Goal: Task Accomplishment & Management: Use online tool/utility

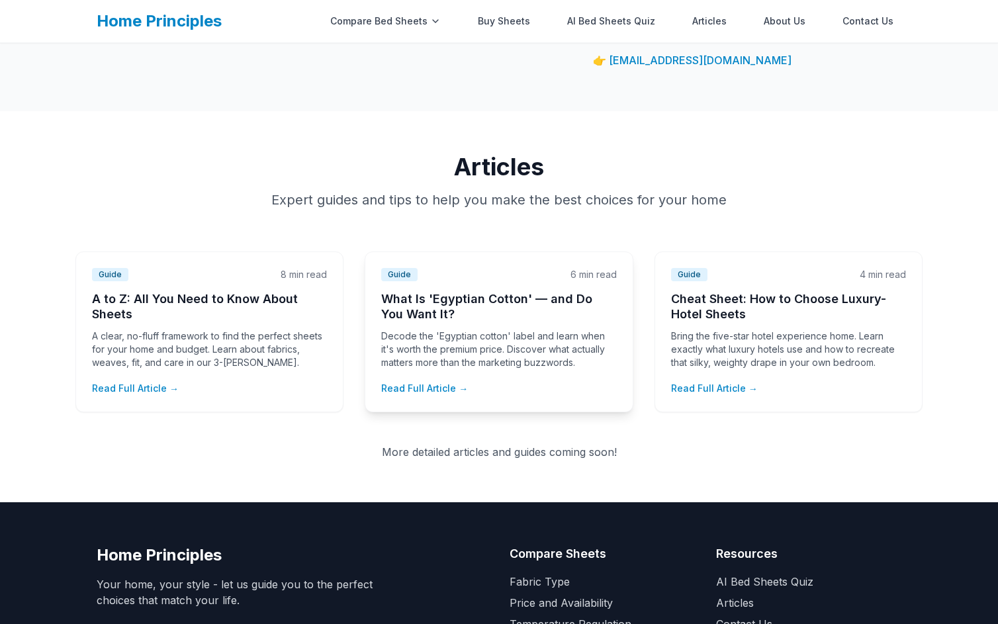
scroll to position [1733, 0]
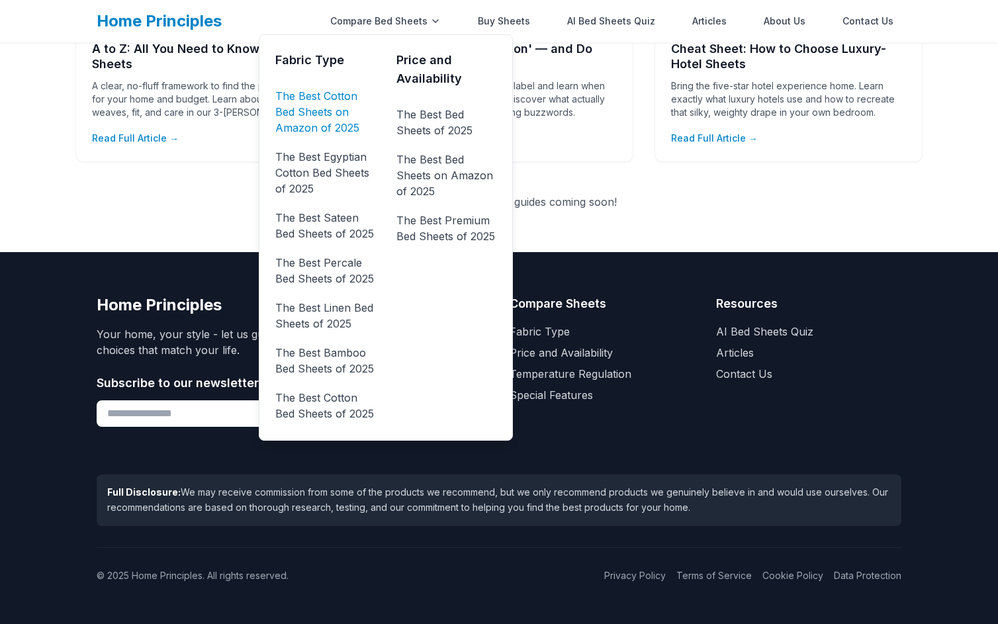
click at [345, 120] on link "The Best Cotton Bed Sheets on Amazon of 2025" at bounding box center [325, 111] width 100 height 53
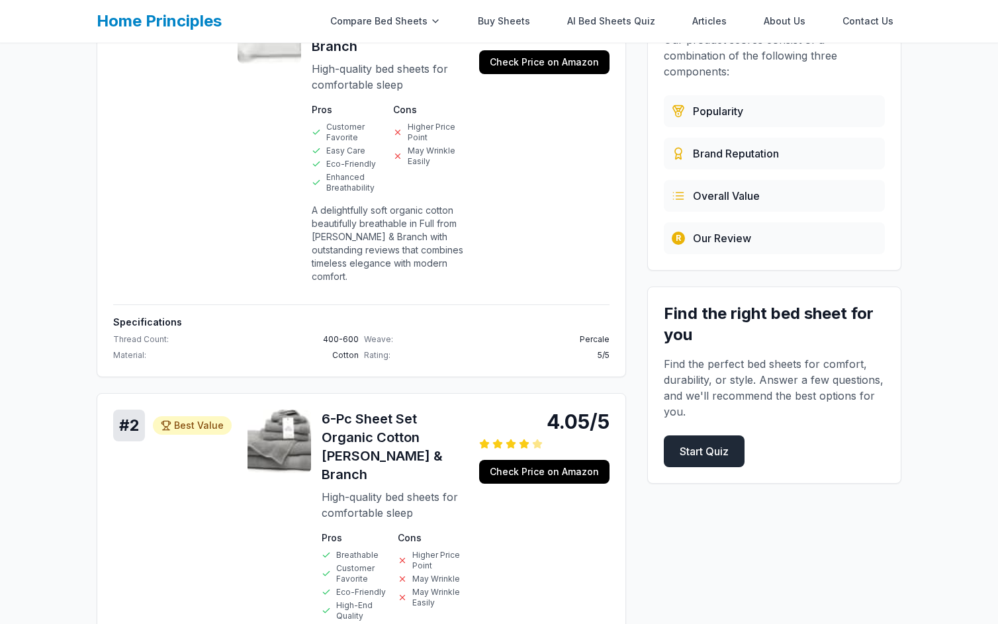
click at [724, 435] on link "Start Quiz" at bounding box center [703, 451] width 81 height 32
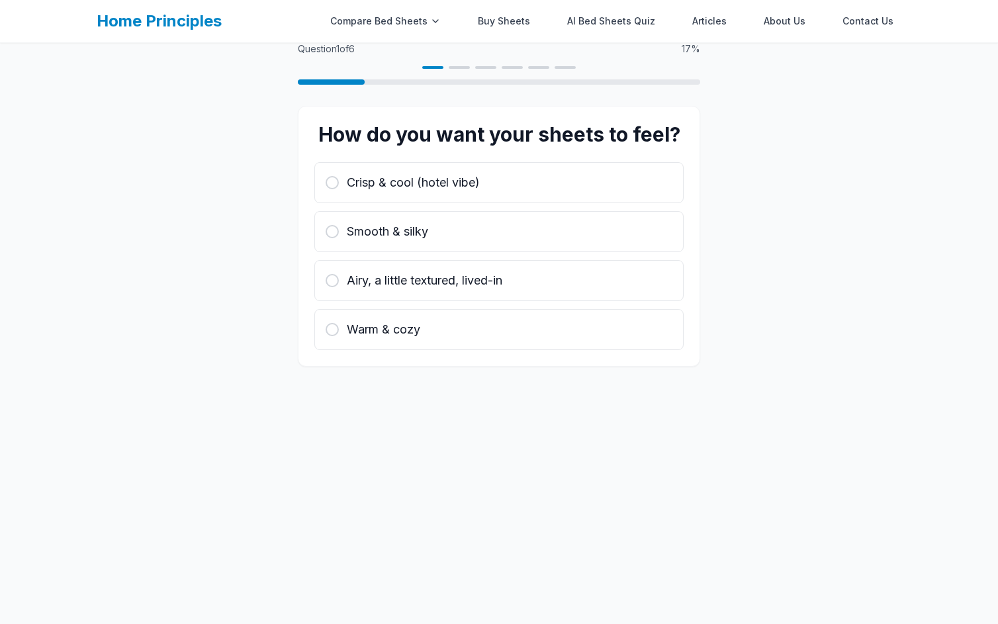
scroll to position [43, 0]
drag, startPoint x: 724, startPoint y: 435, endPoint x: 724, endPoint y: 400, distance: 35.1
click at [724, 405] on div "Question 1 of 6 17 % How do you want your sheets to feel? Crisp & cool (hotel v…" at bounding box center [499, 312] width 998 height 624
click at [710, 404] on div "Question 1 of 6 17 % How do you want your sheets to feel? Crisp & cool (hotel v…" at bounding box center [499, 312] width 998 height 624
